Goal: Navigation & Orientation: Find specific page/section

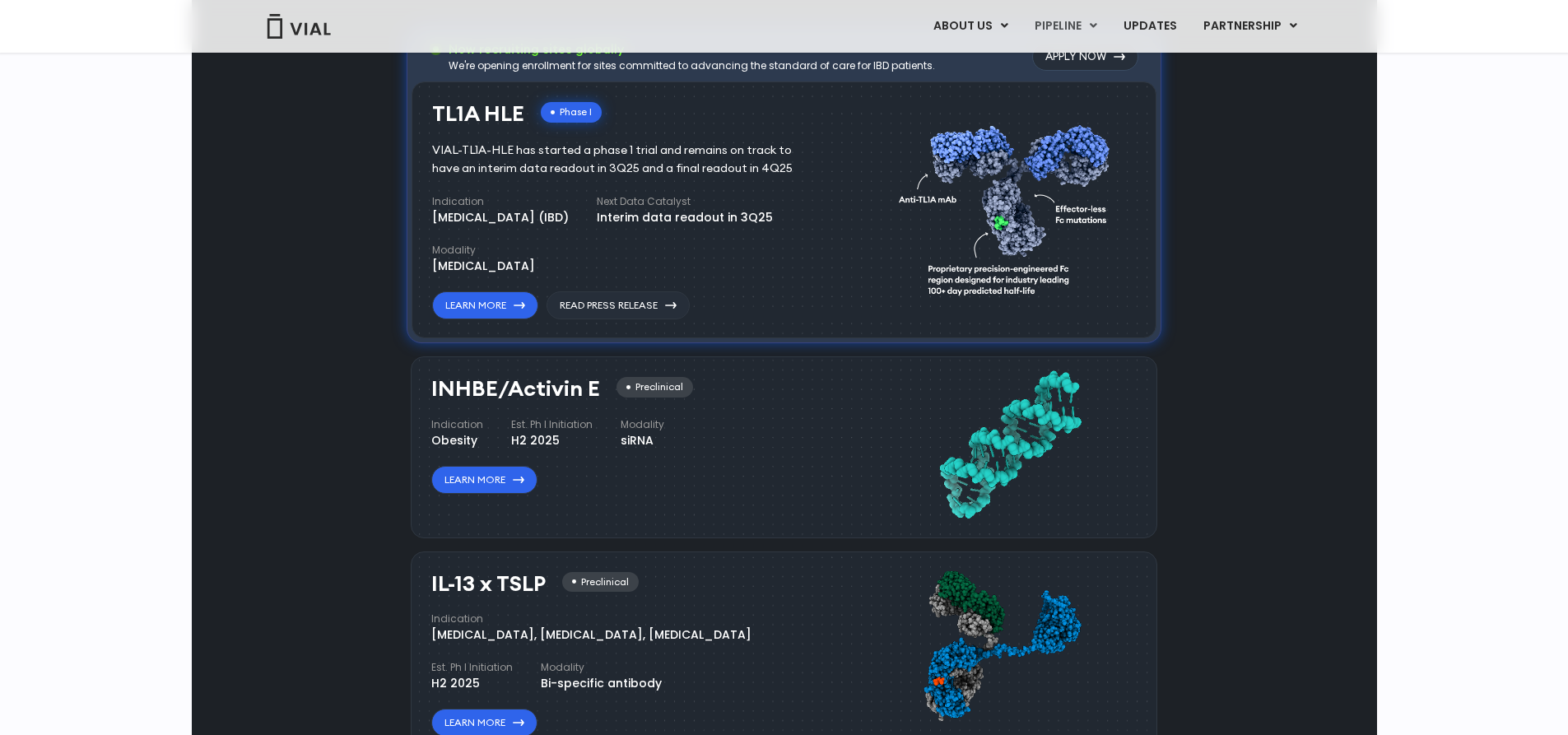
scroll to position [1070, 0]
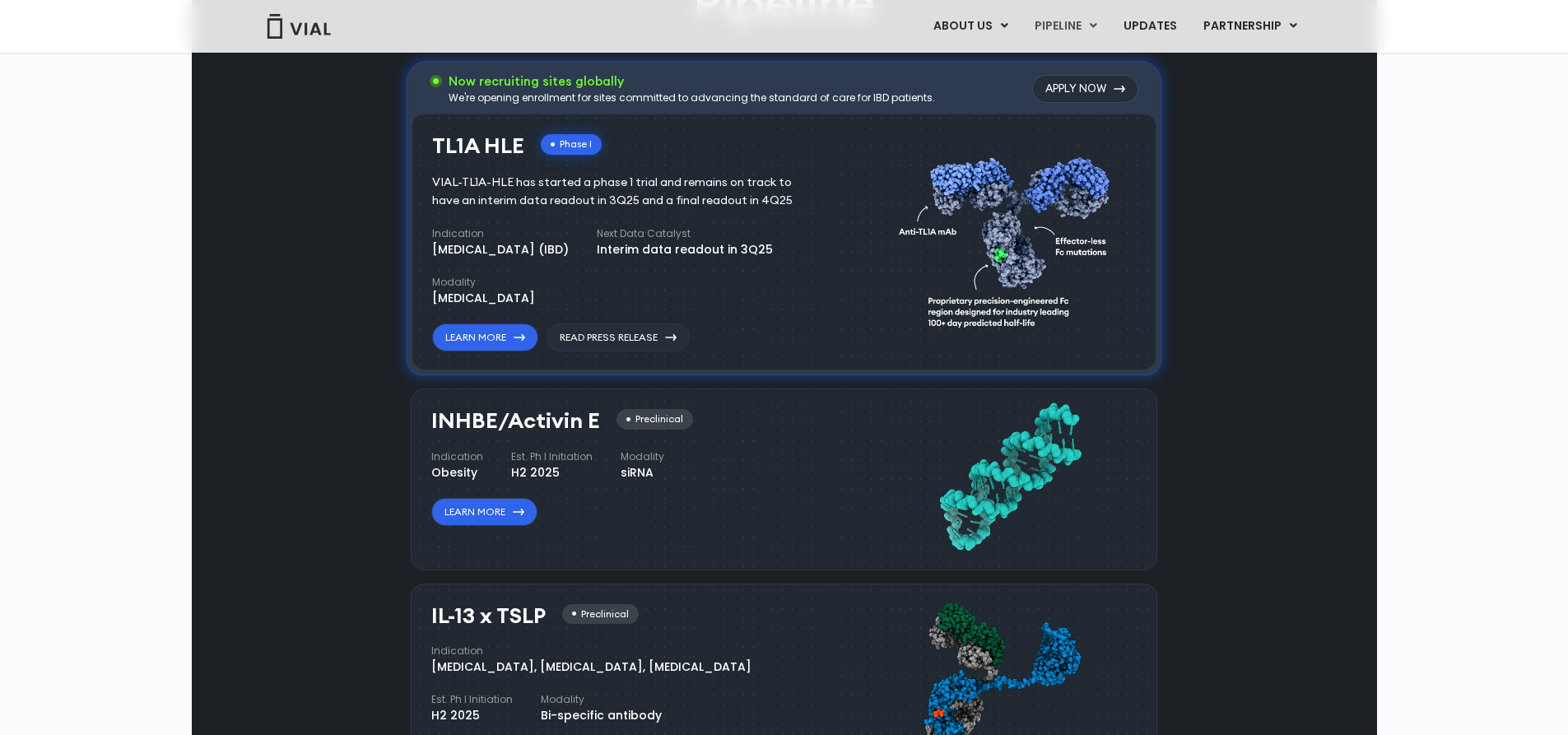
drag, startPoint x: 481, startPoint y: 430, endPoint x: 640, endPoint y: 439, distance: 159.3
click at [640, 307] on div "Indication Inflammatory bowel disease (IBD) Next Data Catalyst Interim data rea…" at bounding box center [631, 267] width 399 height 80
click at [613, 307] on div "Indication Inflammatory bowel disease (IBD) Next Data Catalyst Interim data rea…" at bounding box center [631, 267] width 399 height 80
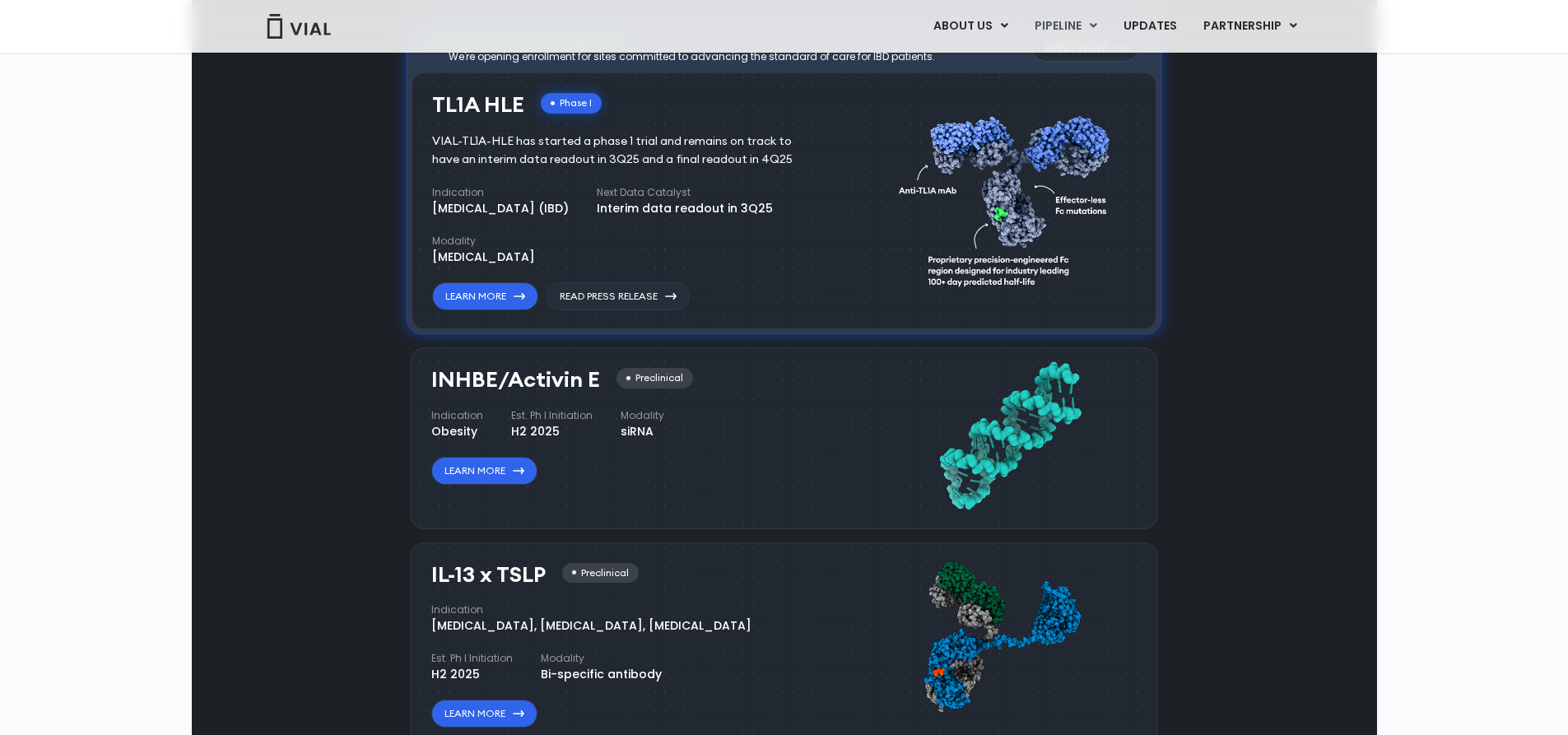
scroll to position [1152, 0]
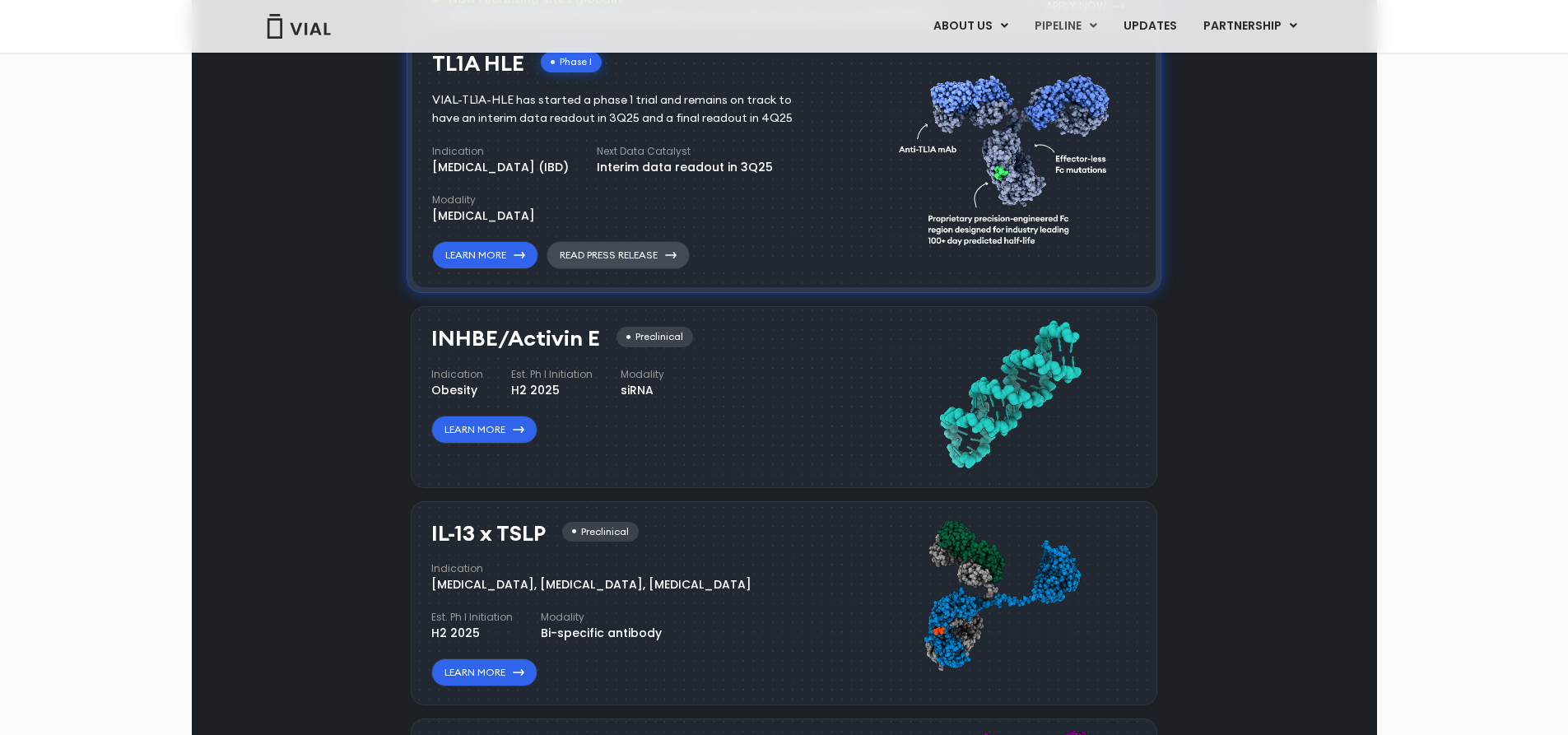
click at [639, 270] on link "Read Press Release" at bounding box center [618, 255] width 143 height 28
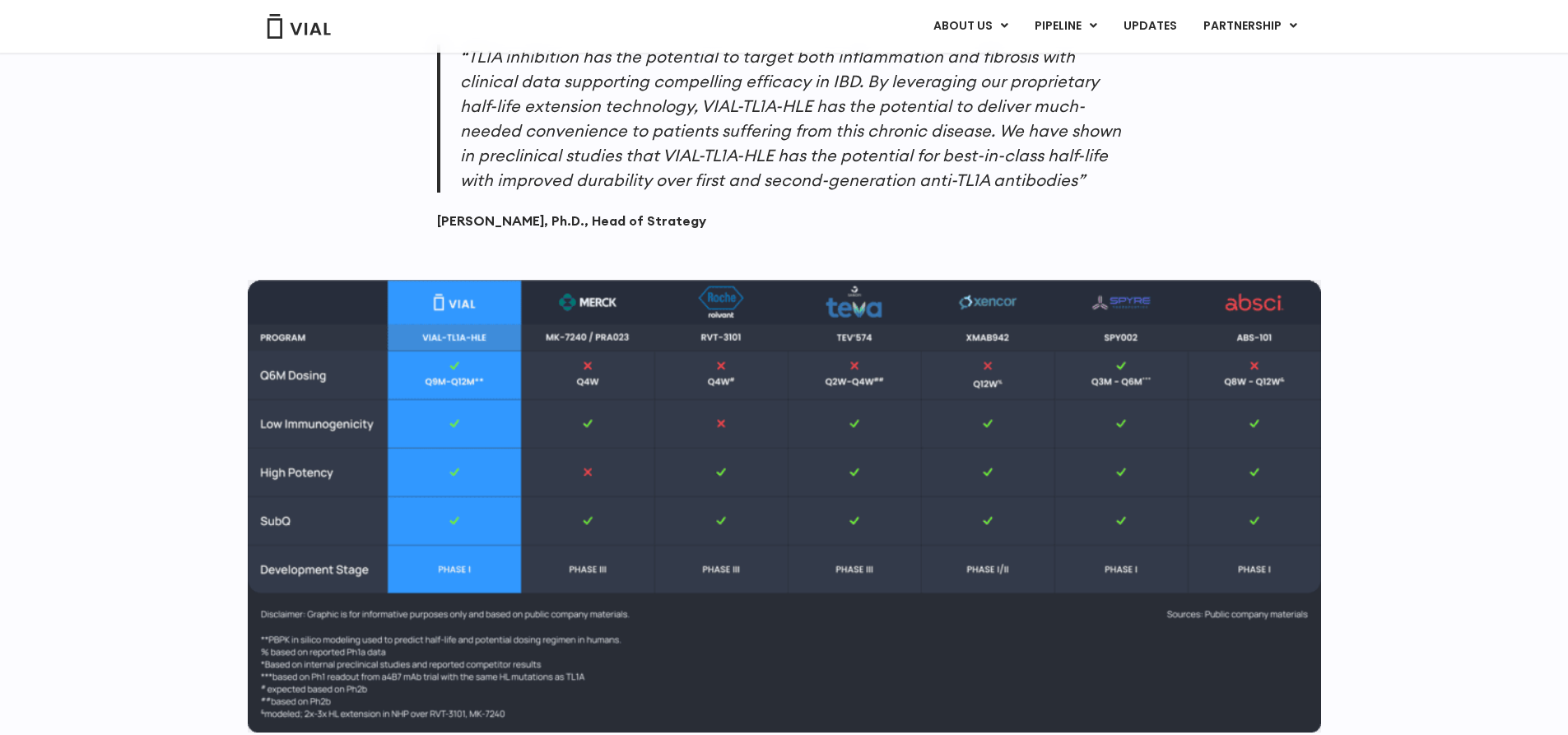
scroll to position [1729, 0]
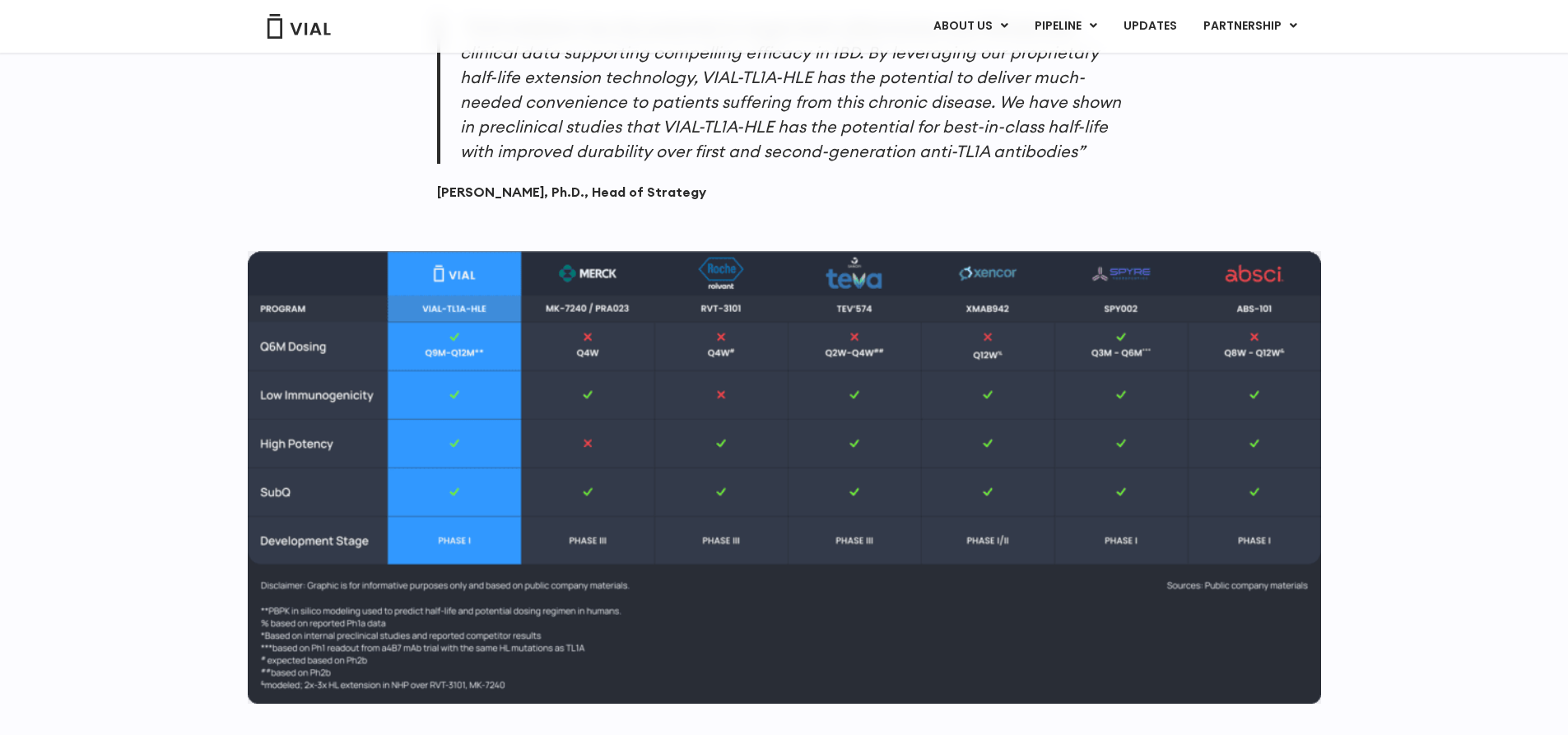
click at [1281, 510] on img at bounding box center [784, 477] width 1073 height 453
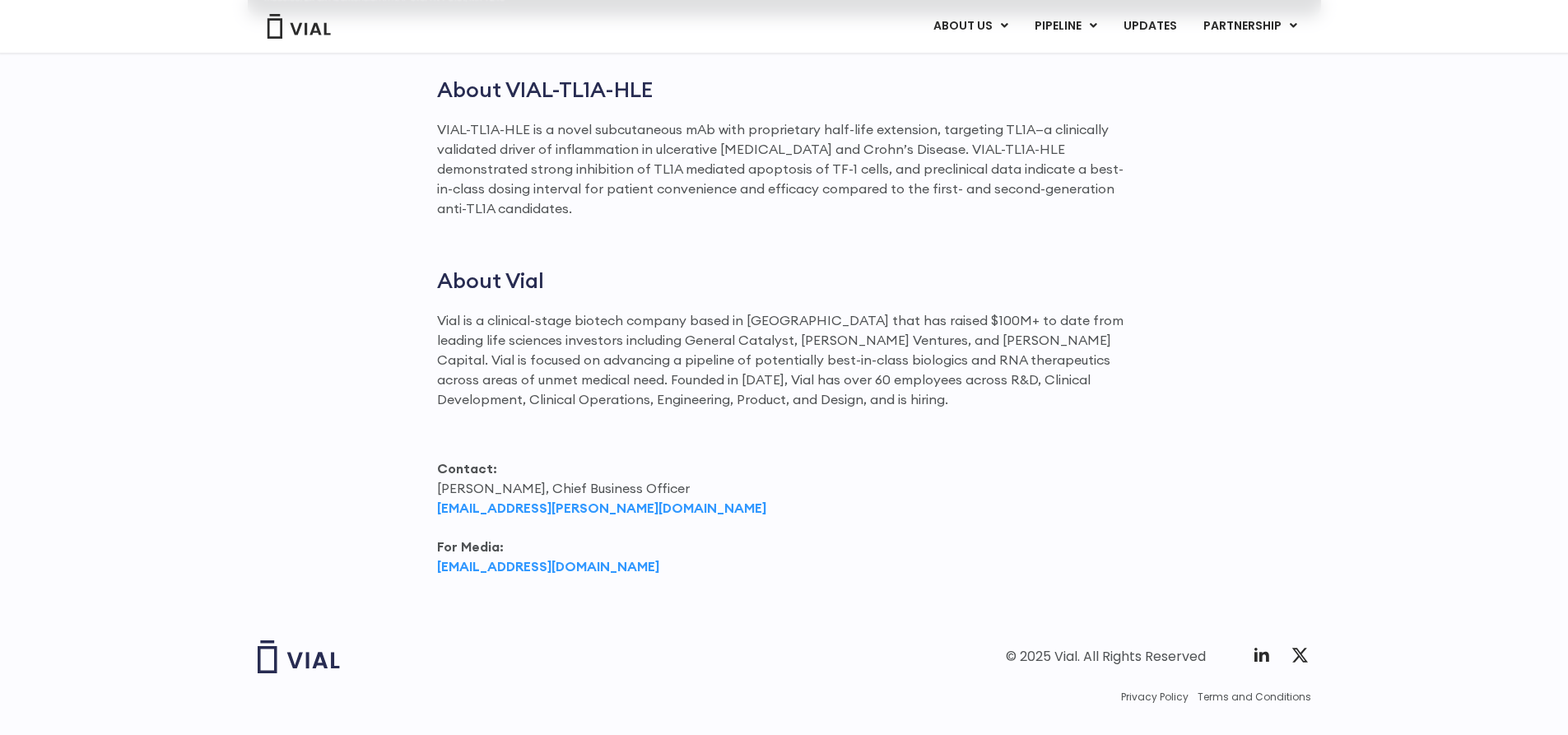
scroll to position [2431, 0]
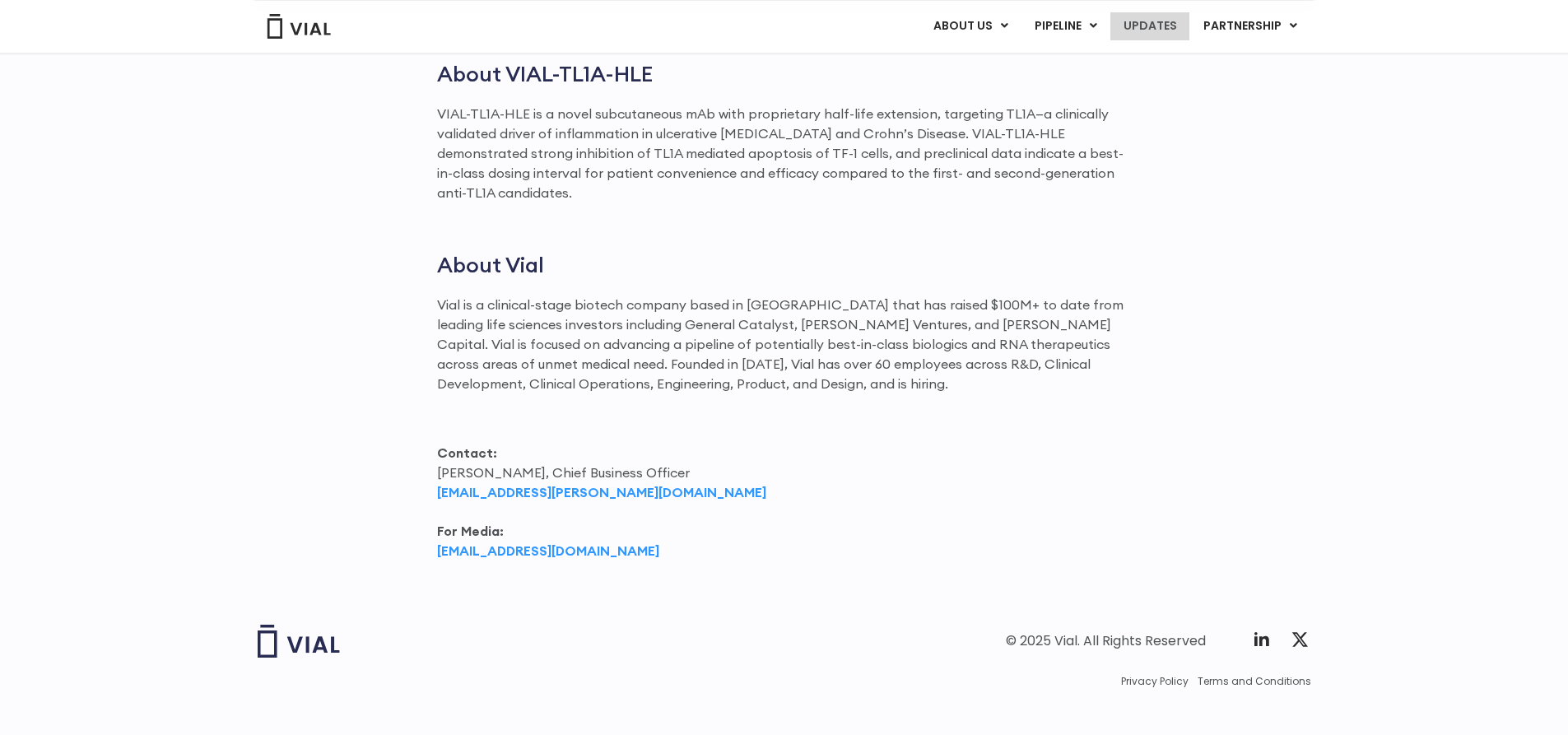
click at [1165, 28] on link "UPDATES" at bounding box center [1150, 26] width 79 height 28
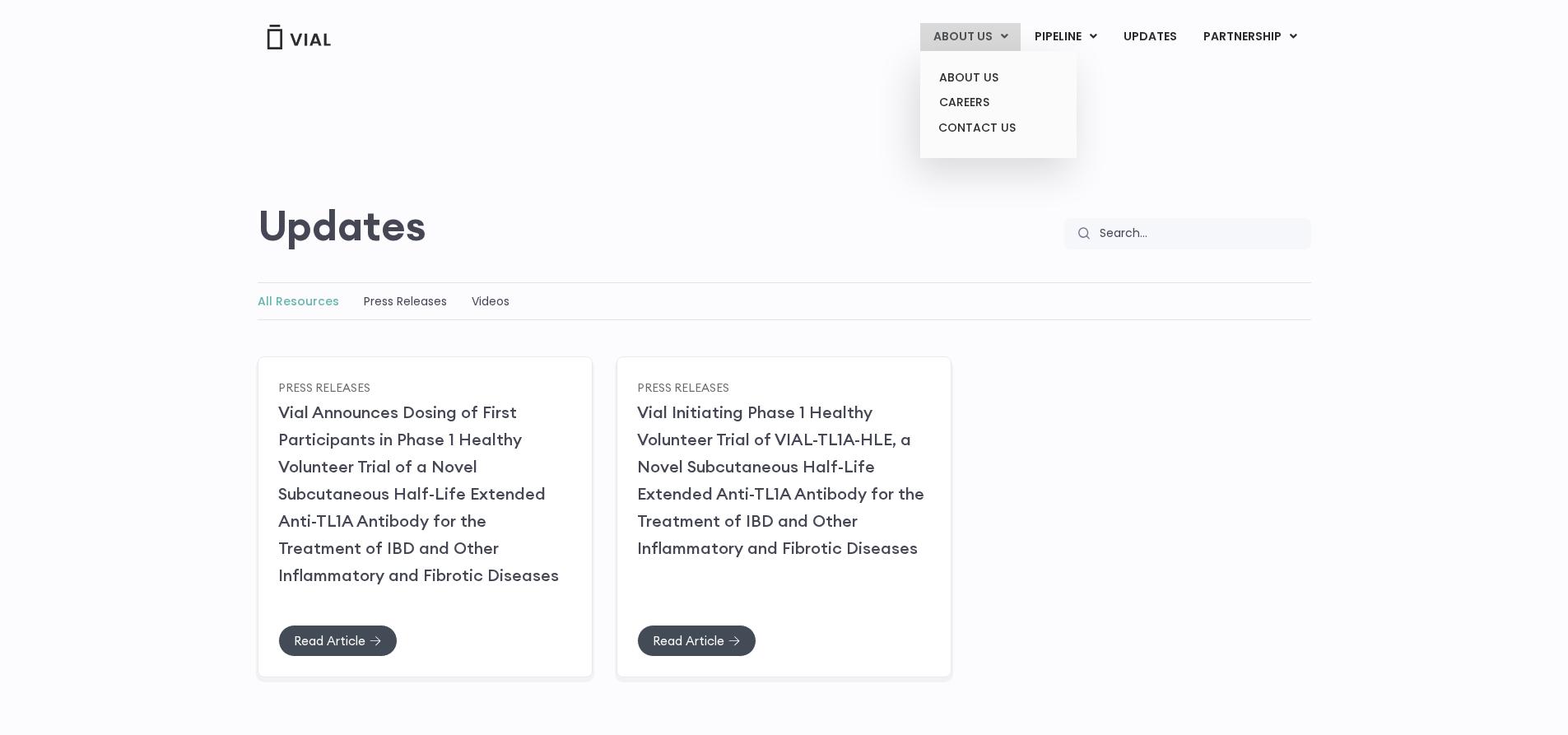
click at [986, 39] on link "ABOUT US" at bounding box center [970, 37] width 100 height 28
click at [980, 104] on link "CAREERS" at bounding box center [998, 103] width 144 height 25
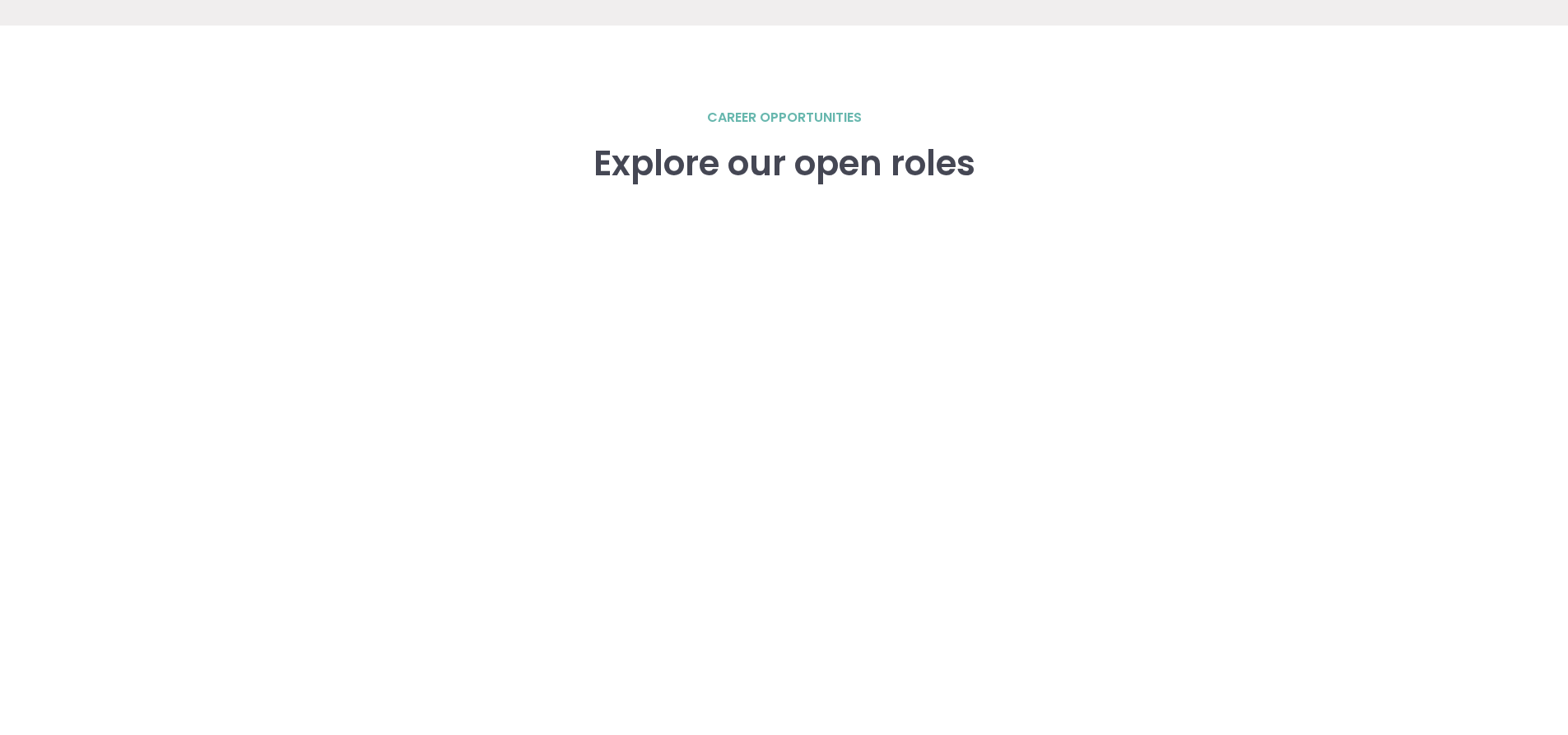
scroll to position [2492, 0]
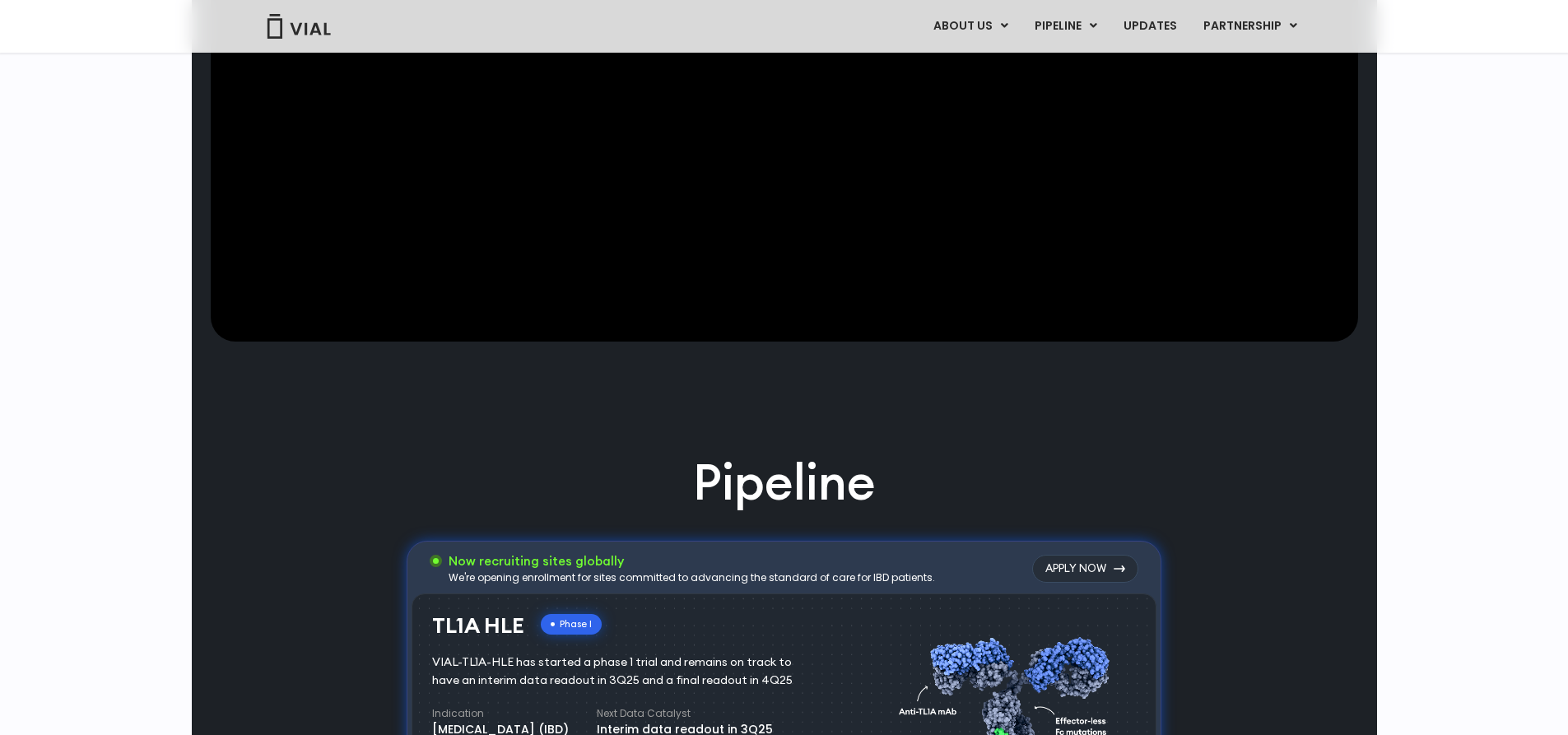
scroll to position [659, 0]
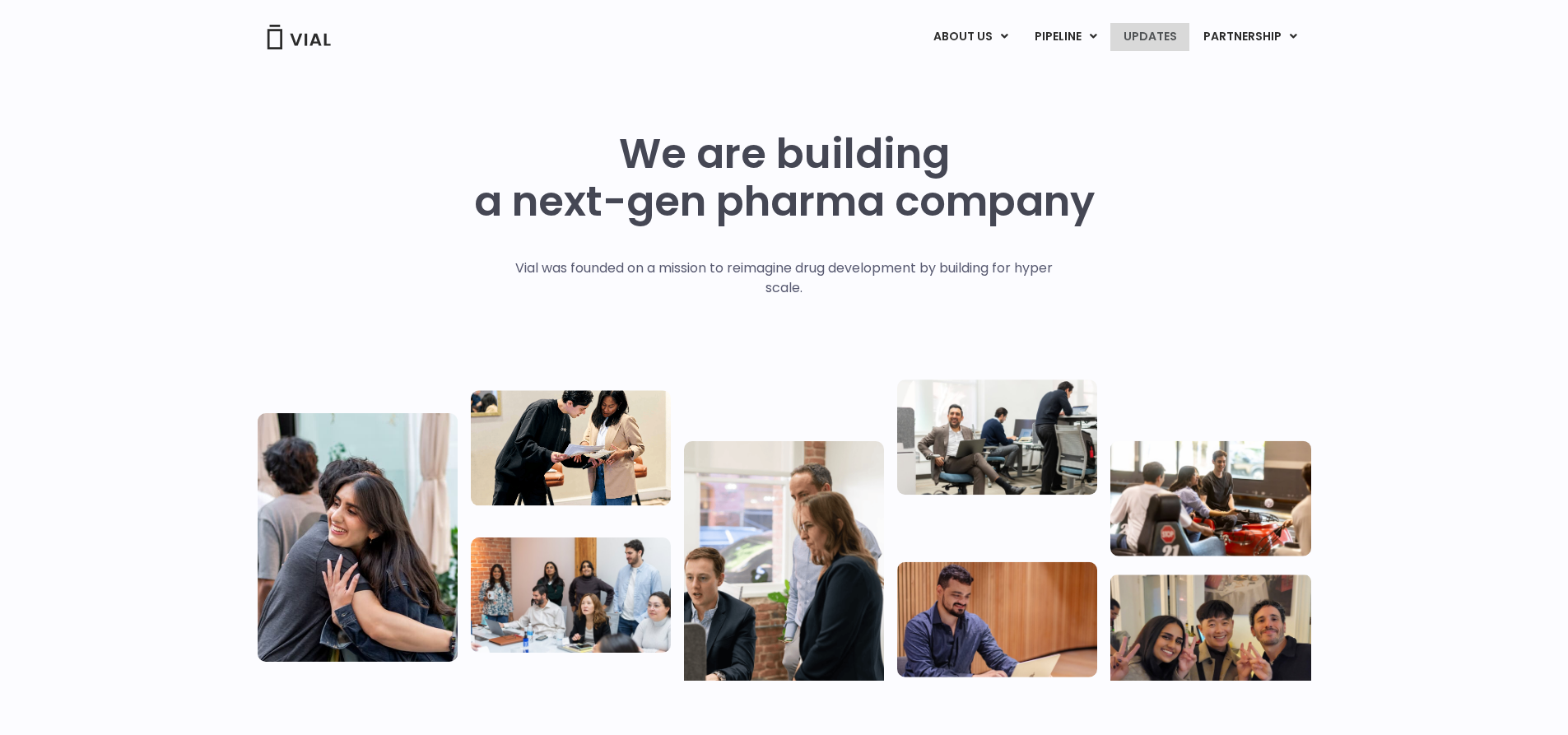
click at [1144, 34] on link "UPDATES" at bounding box center [1150, 37] width 79 height 28
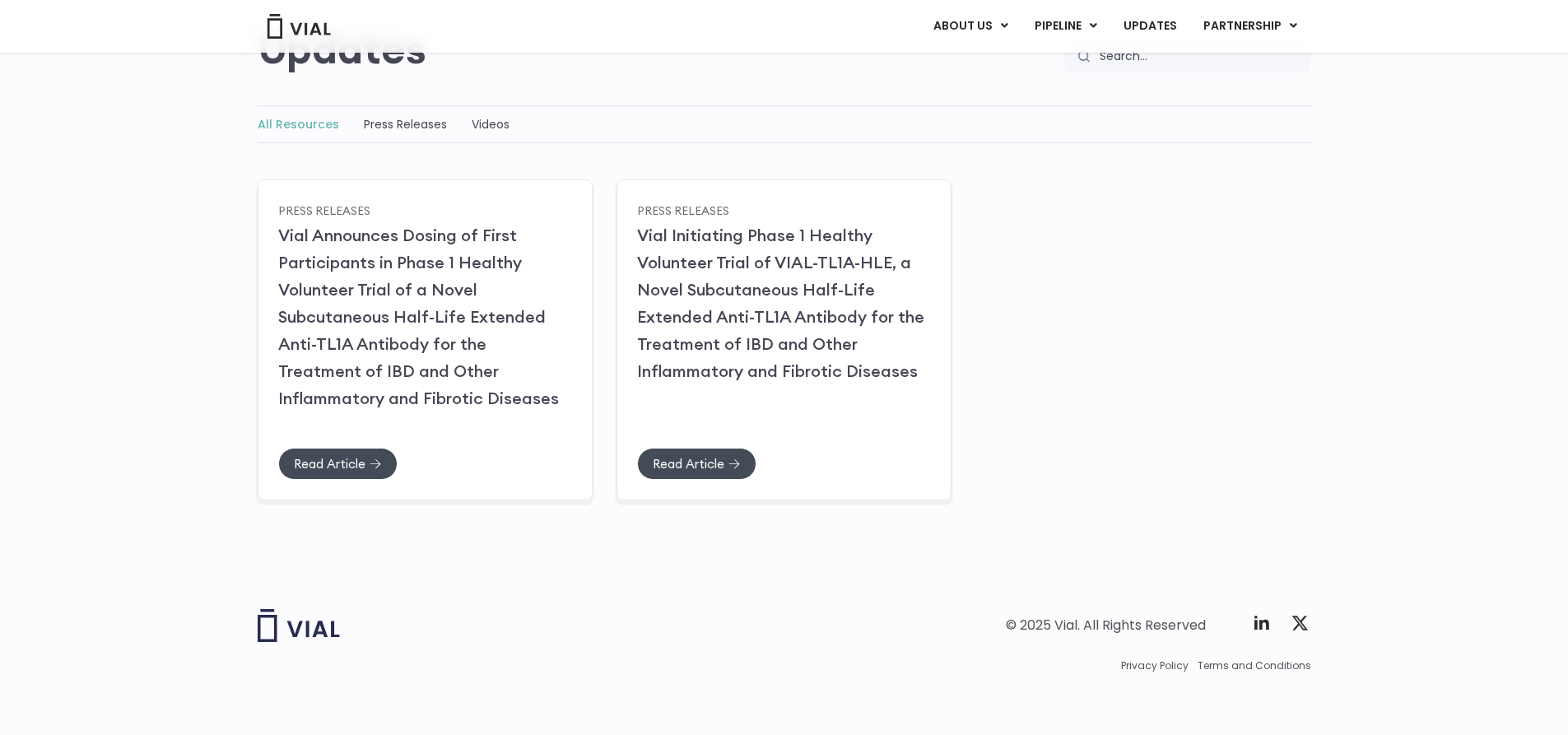
scroll to position [181, 0]
